Goal: Check status: Check status

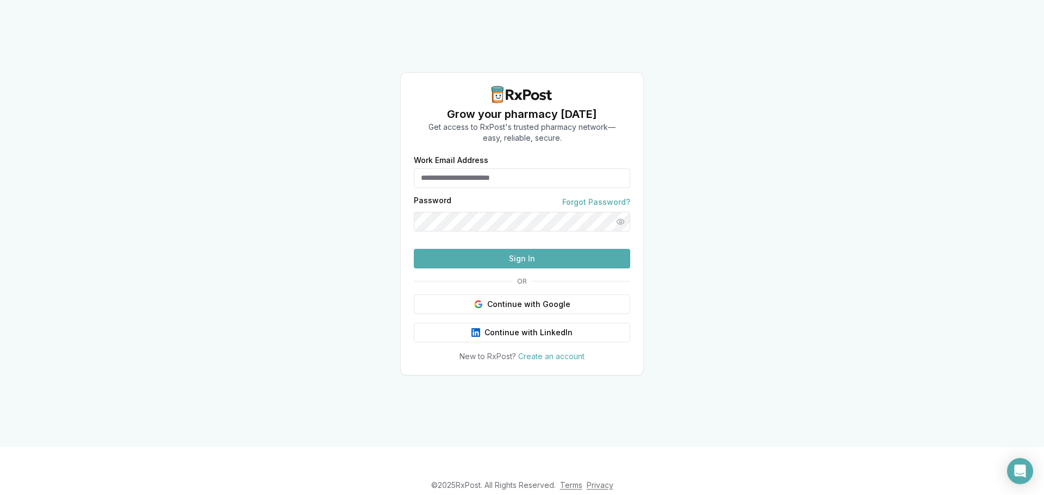
type input "**********"
click at [581, 269] on button "Sign In" at bounding box center [522, 259] width 216 height 20
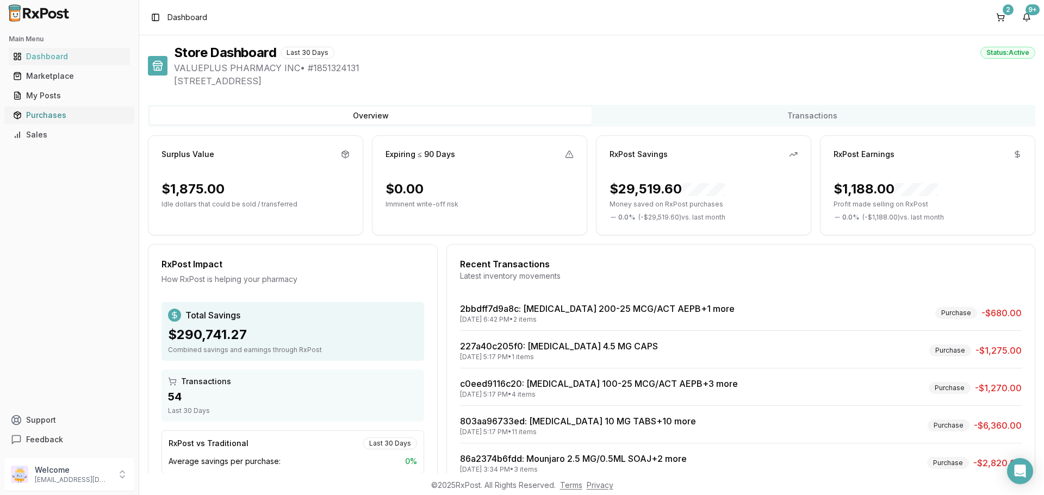
click at [48, 115] on div "Purchases" at bounding box center [69, 115] width 113 height 11
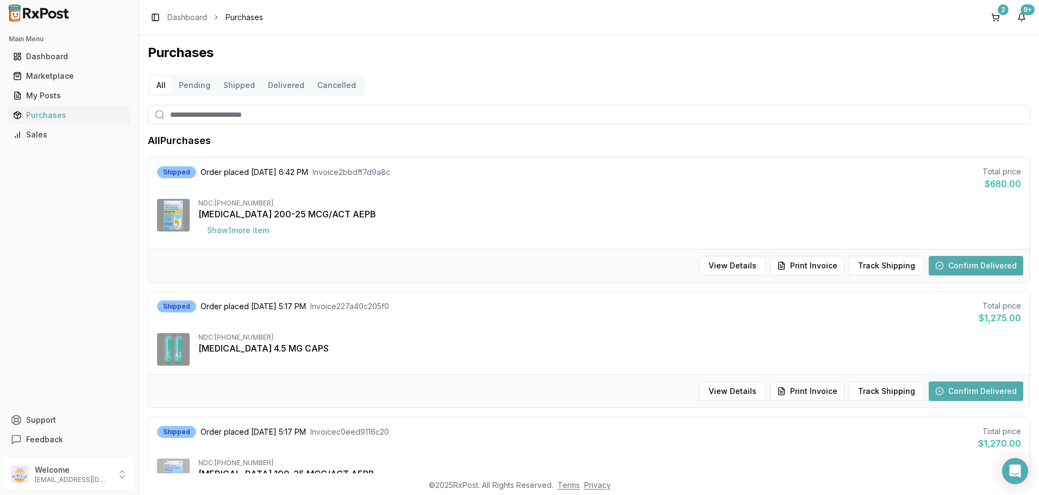
click at [190, 111] on input "search" at bounding box center [589, 115] width 883 height 20
type input "********"
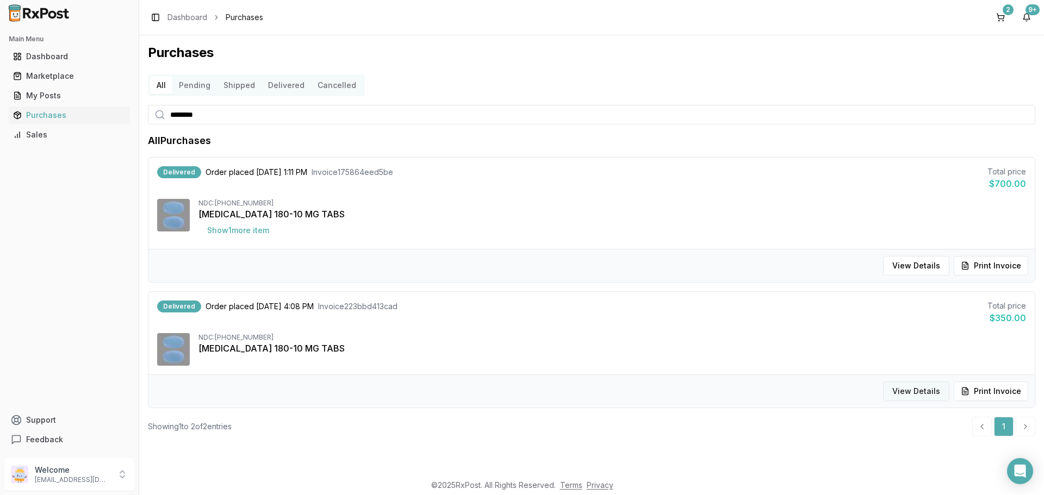
click at [922, 393] on button "View Details" at bounding box center [916, 392] width 66 height 20
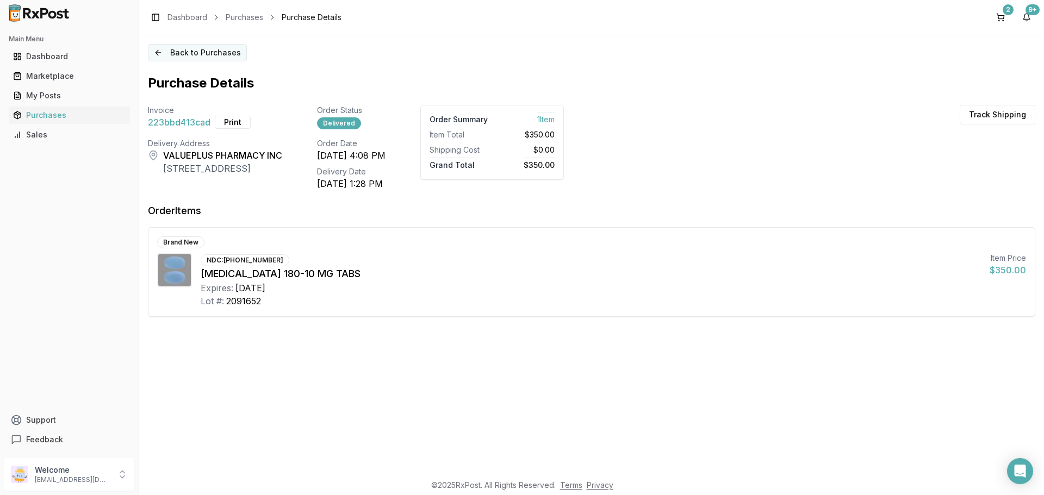
click at [159, 50] on button "Back to Purchases" at bounding box center [197, 52] width 99 height 17
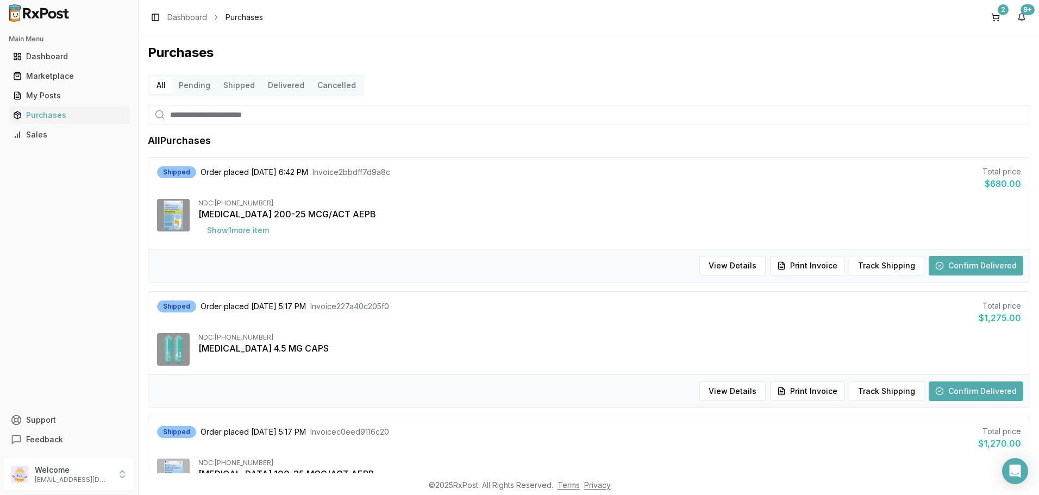
click at [175, 109] on input "search" at bounding box center [589, 115] width 883 height 20
type input "******"
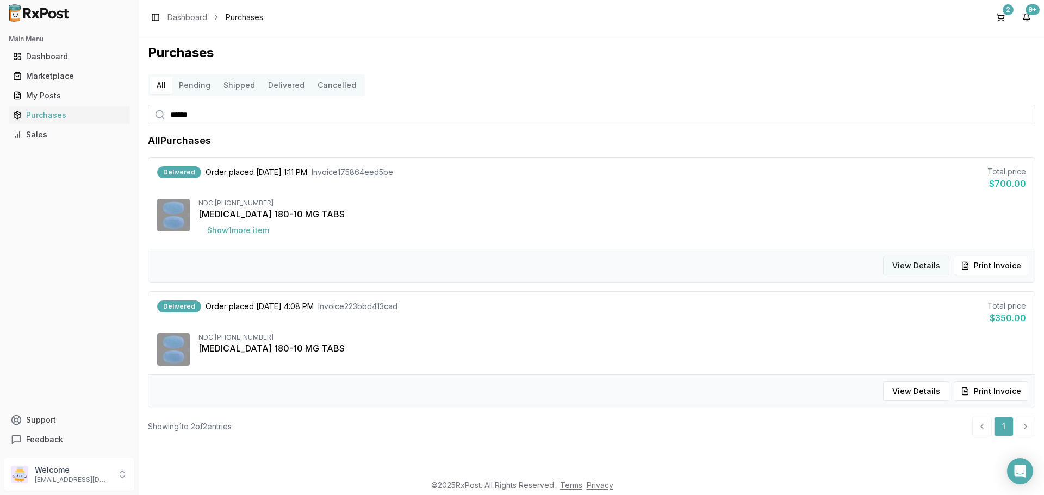
click at [916, 263] on button "View Details" at bounding box center [916, 266] width 66 height 20
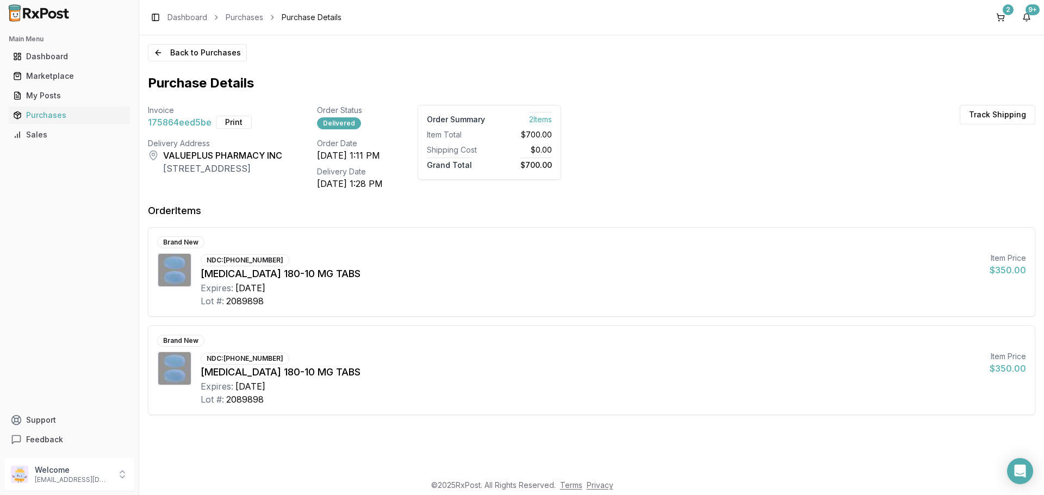
drag, startPoint x: 288, startPoint y: 287, endPoint x: 235, endPoint y: 291, distance: 52.9
click at [235, 291] on div "Expires: [DATE]" at bounding box center [591, 288] width 780 height 13
click at [264, 306] on div "2089898" at bounding box center [245, 301] width 38 height 13
drag, startPoint x: 284, startPoint y: 254, endPoint x: 226, endPoint y: 263, distance: 58.9
click at [226, 263] on div "NDC: [PHONE_NUMBER] [MEDICAL_DATA] 180-10 MG TABS Expires: [DATE] Lot #: 2089898" at bounding box center [591, 280] width 780 height 55
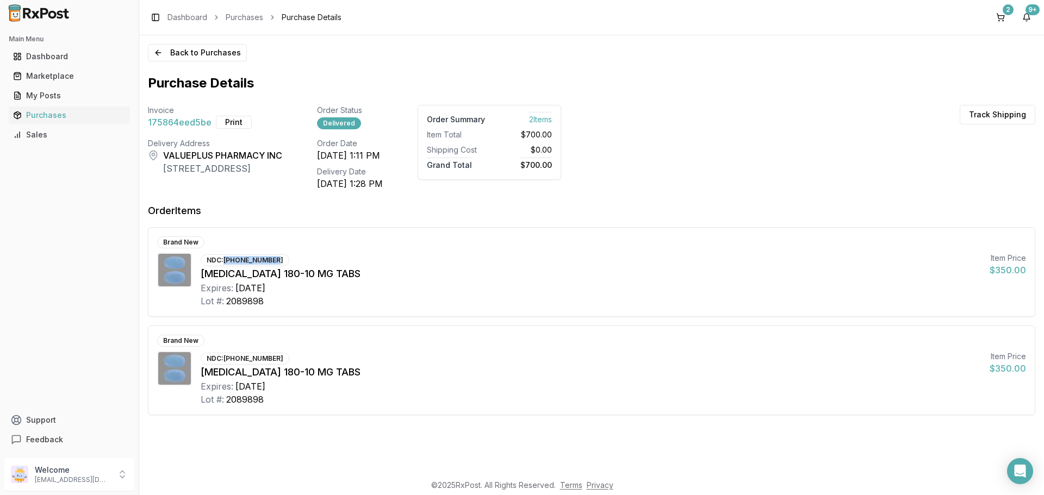
copy div "[PHONE_NUMBER]"
